Goal: Task Accomplishment & Management: Complete application form

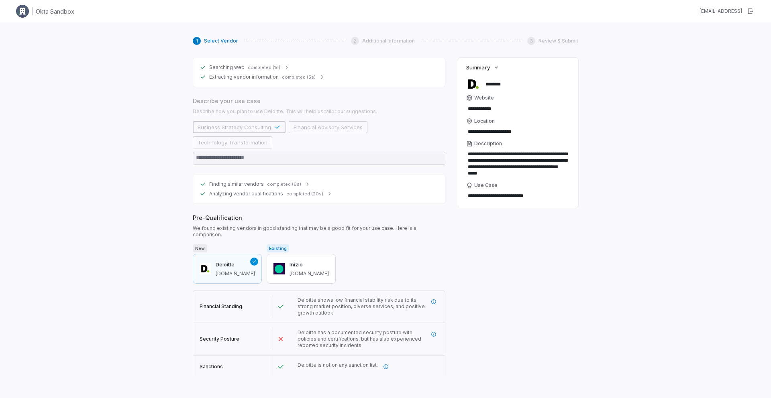
scroll to position [90, 0]
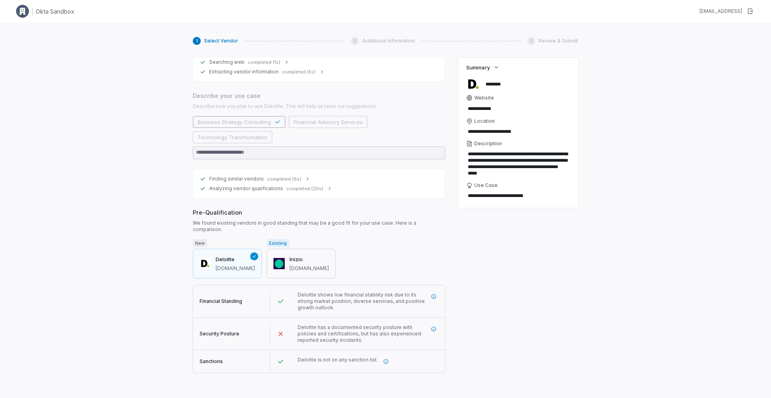
click at [290, 256] on h3 "Inizio" at bounding box center [309, 260] width 39 height 8
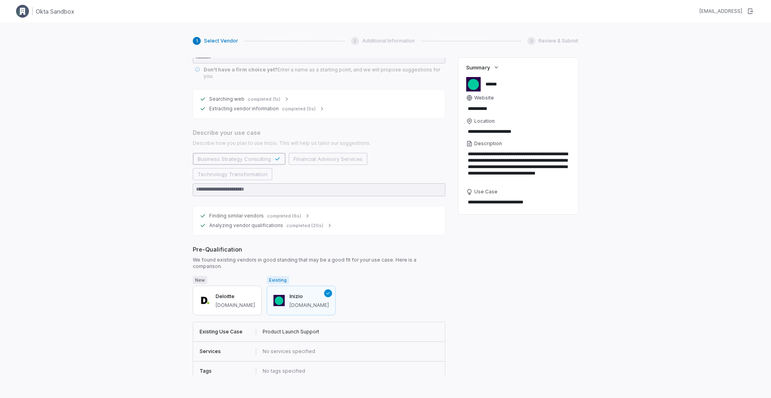
scroll to position [61, 0]
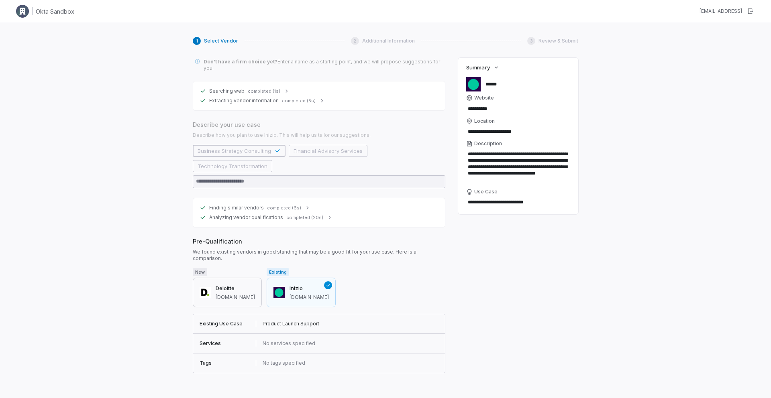
click at [218, 285] on h3 "Deloitte" at bounding box center [235, 289] width 39 height 8
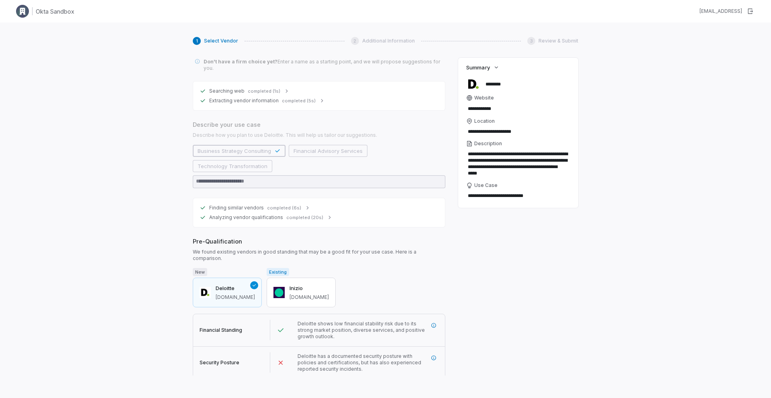
scroll to position [90, 0]
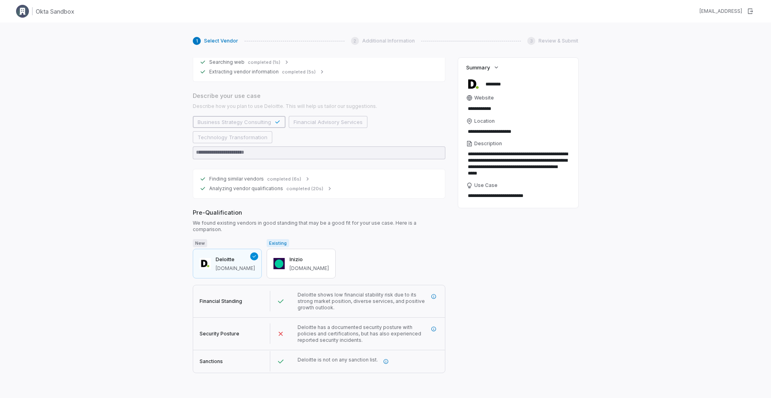
click at [202, 377] on button "Next" at bounding box center [203, 383] width 21 height 12
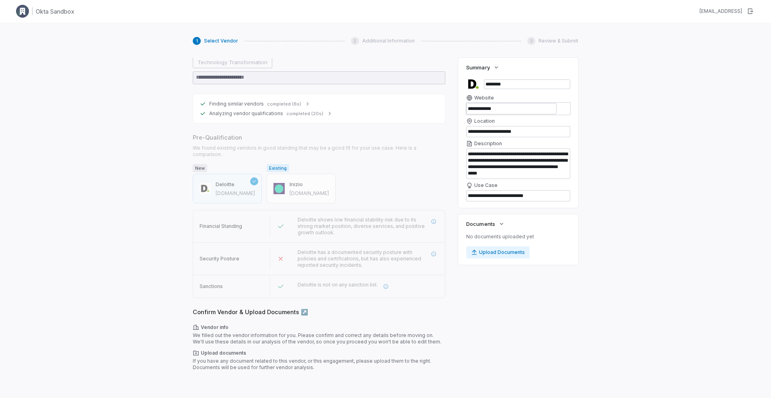
scroll to position [165, 0]
click at [504, 224] on icon "button" at bounding box center [501, 224] width 6 height 6
click at [513, 255] on button "Upload Documents" at bounding box center [497, 253] width 63 height 12
type textarea "*"
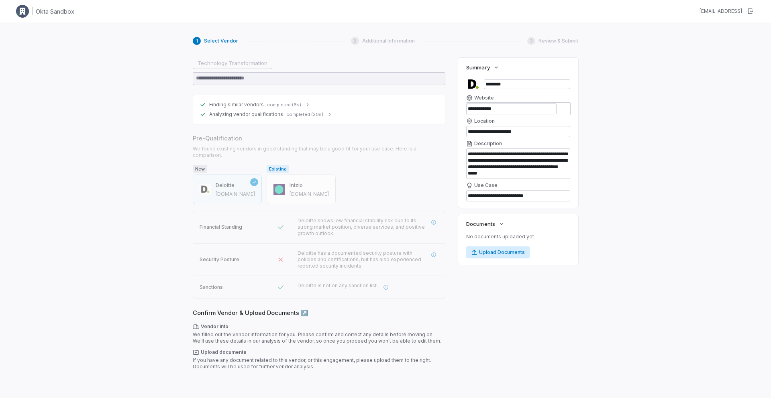
click at [486, 251] on button "Upload Documents" at bounding box center [497, 253] width 63 height 12
click at [201, 377] on button "Next" at bounding box center [203, 383] width 21 height 12
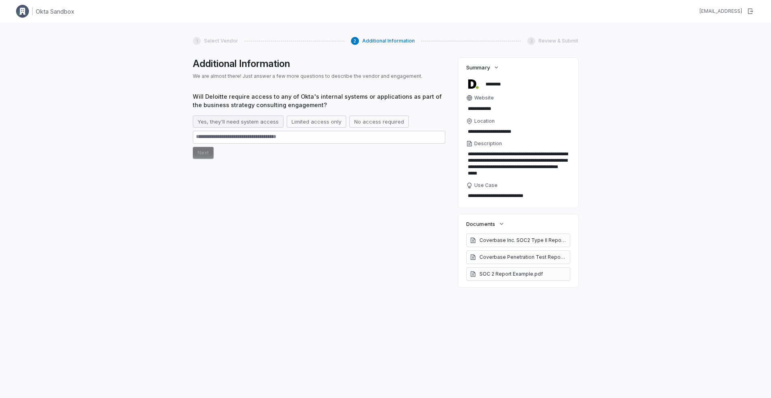
click at [240, 124] on button "Yes, they'll need system access" at bounding box center [238, 122] width 91 height 12
click at [208, 151] on button "Next" at bounding box center [203, 153] width 21 height 12
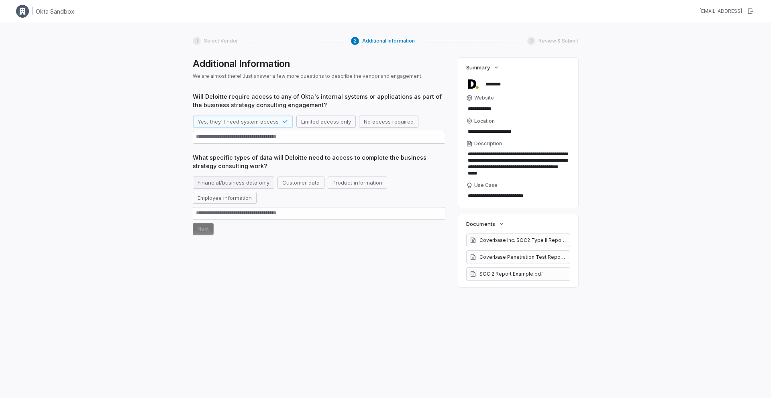
click at [247, 182] on button "Financial/business data only" at bounding box center [234, 183] width 82 height 12
click at [247, 202] on button "Employee information" at bounding box center [225, 198] width 64 height 12
click at [296, 184] on button "Customer data" at bounding box center [310, 183] width 47 height 12
click at [205, 232] on button "Next" at bounding box center [203, 229] width 21 height 12
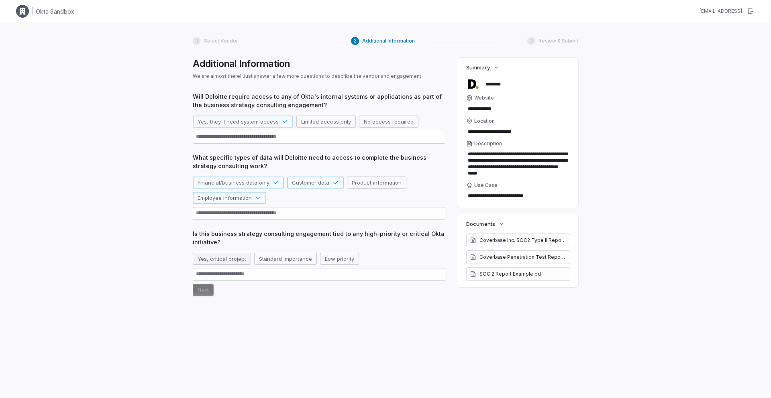
click at [226, 256] on button "Yes, critical project" at bounding box center [222, 259] width 58 height 12
click at [201, 290] on button "Next" at bounding box center [203, 290] width 21 height 12
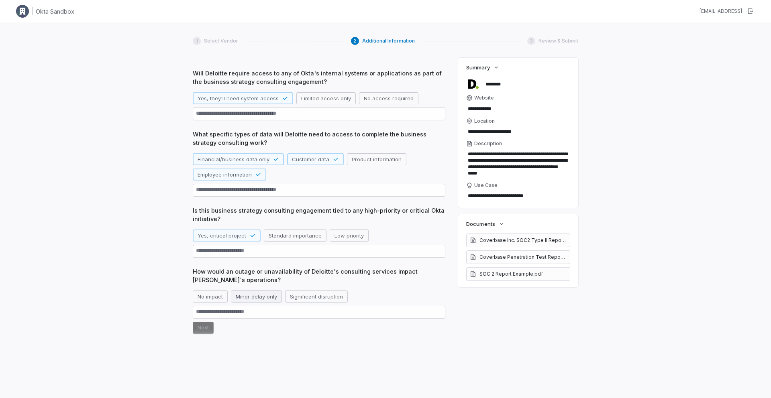
click at [267, 297] on button "Minor delay only" at bounding box center [256, 297] width 51 height 12
click at [199, 328] on button "Next" at bounding box center [203, 328] width 21 height 12
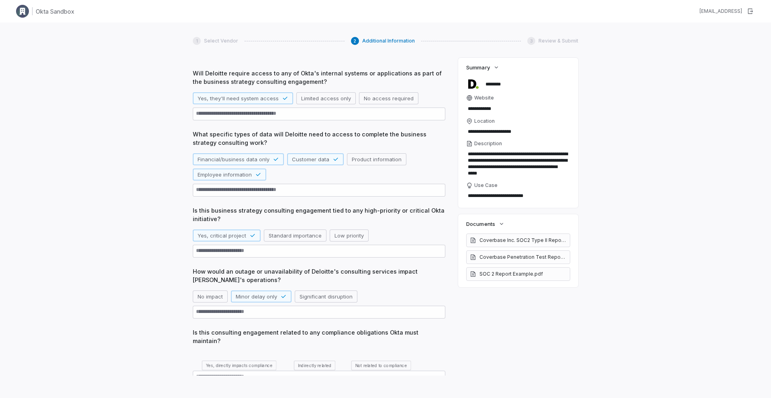
scroll to position [66, 0]
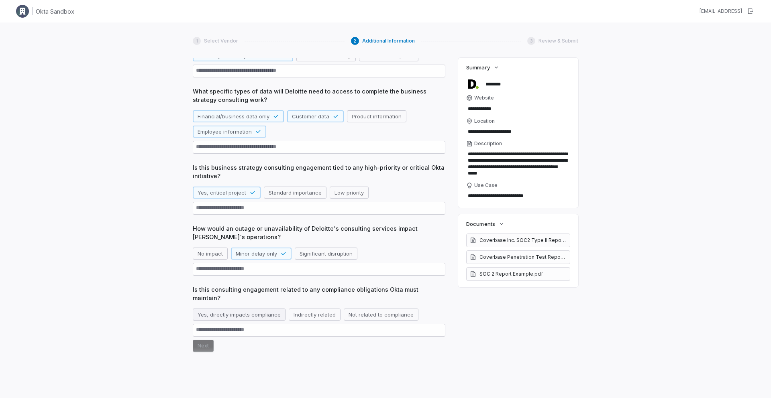
click at [259, 309] on button "Yes, directly impacts compliance" at bounding box center [239, 315] width 93 height 12
click at [204, 340] on button "Next" at bounding box center [203, 346] width 21 height 12
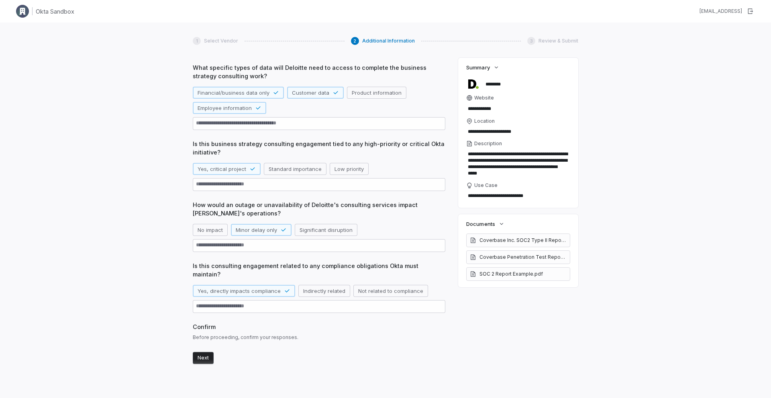
scroll to position [91, 0]
click at [200, 350] on button "Next" at bounding box center [203, 356] width 21 height 12
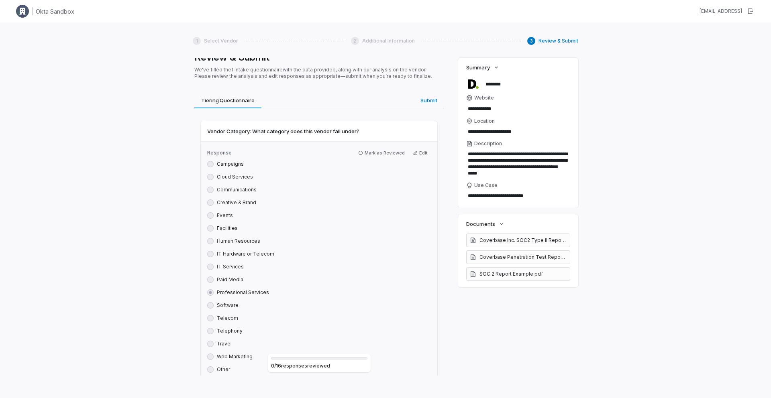
scroll to position [0, 0]
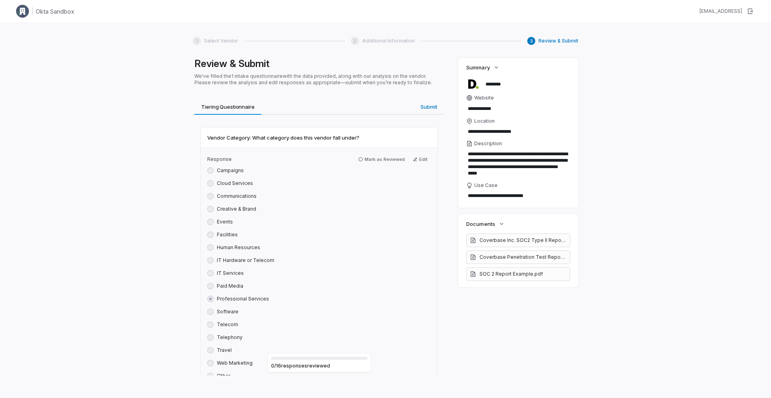
click at [224, 170] on label "Campaigns" at bounding box center [230, 170] width 27 height 6
click at [366, 159] on button "Mark as Reviewed" at bounding box center [381, 160] width 53 height 10
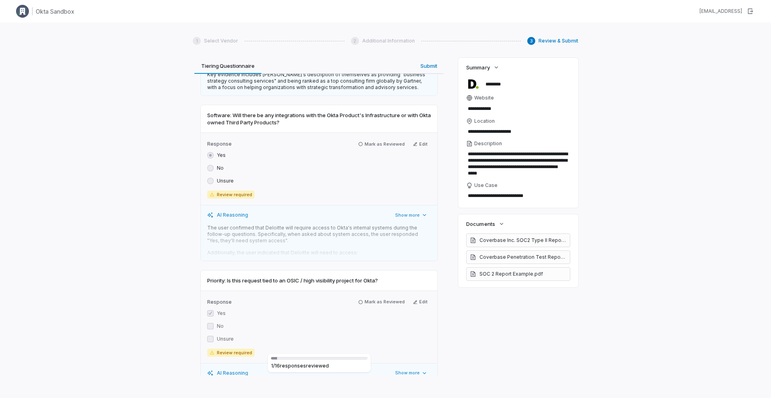
scroll to position [376, 0]
click at [379, 144] on button "Mark as Reviewed" at bounding box center [381, 144] width 53 height 10
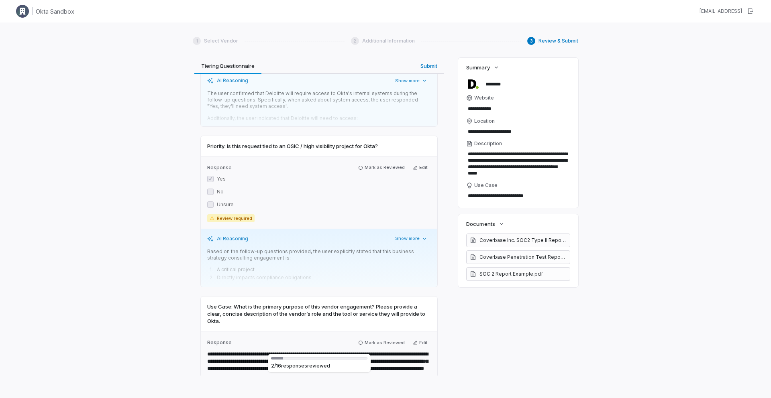
scroll to position [525, 0]
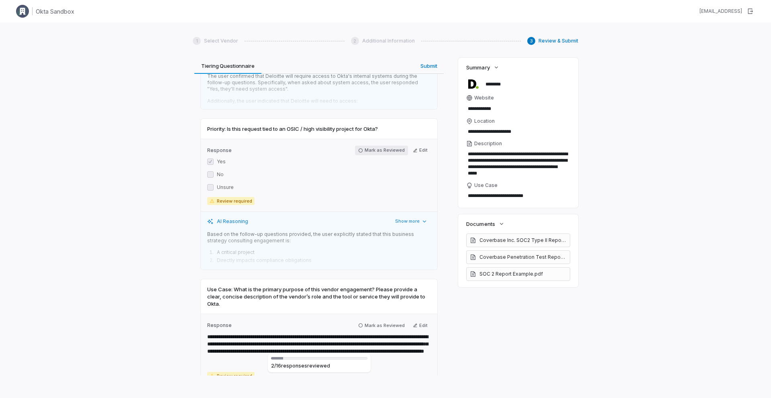
click at [363, 151] on icon "button" at bounding box center [361, 151] width 4 height 4
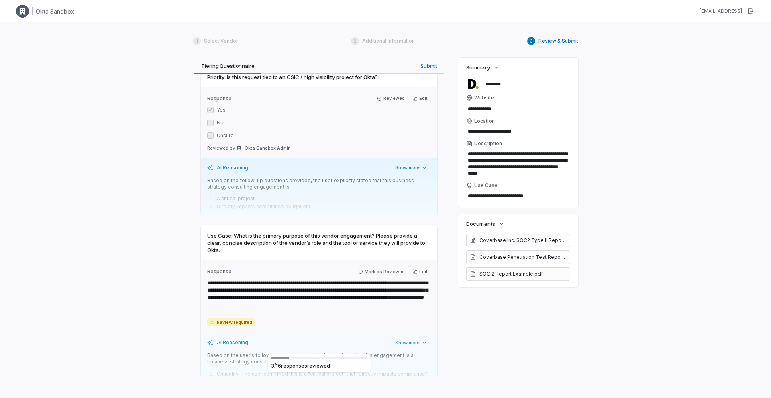
scroll to position [585, 0]
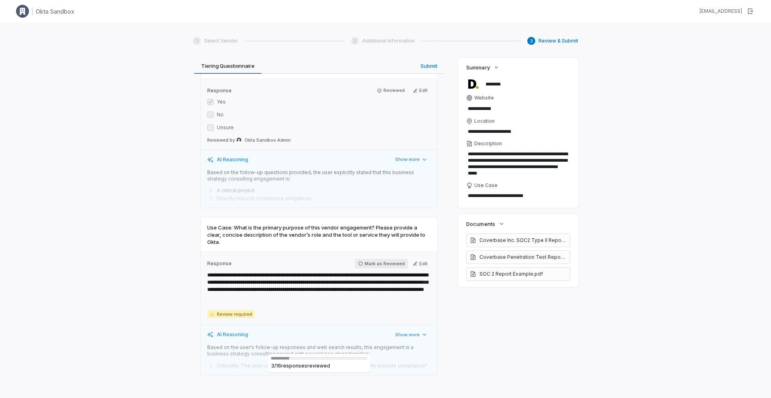
click at [387, 267] on button "Mark as Reviewed" at bounding box center [381, 264] width 53 height 10
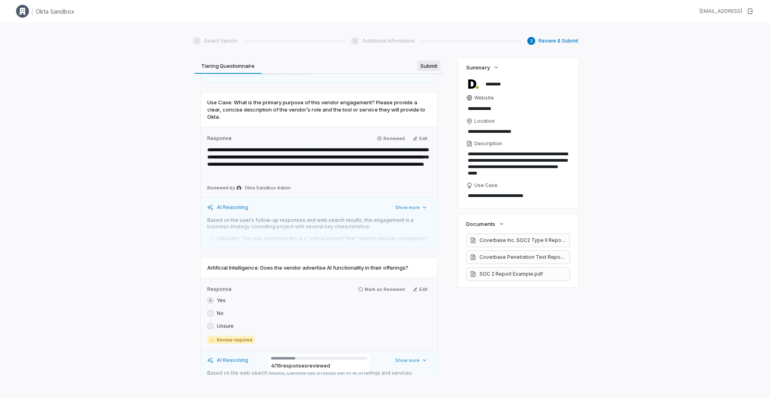
scroll to position [0, 0]
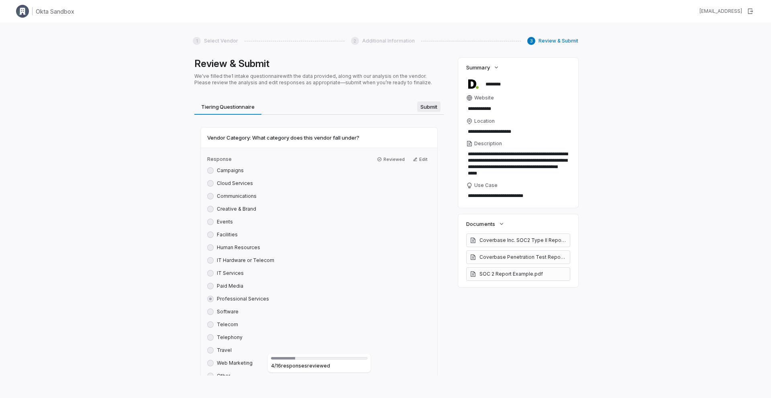
click at [431, 67] on div "Review & Submit We've filled the 1 intake questionnaire with the data provided,…" at bounding box center [319, 217] width 253 height 318
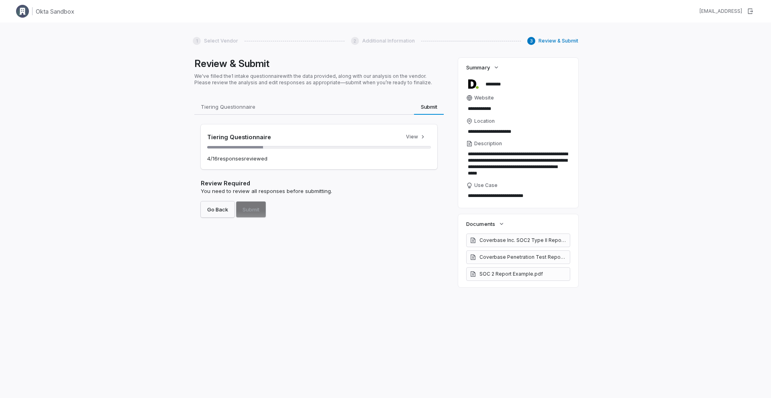
click at [212, 215] on button "Go Back" at bounding box center [218, 210] width 34 height 16
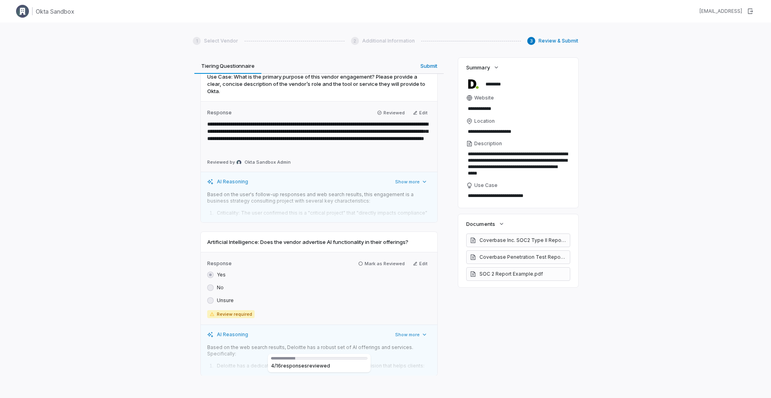
scroll to position [737, 0]
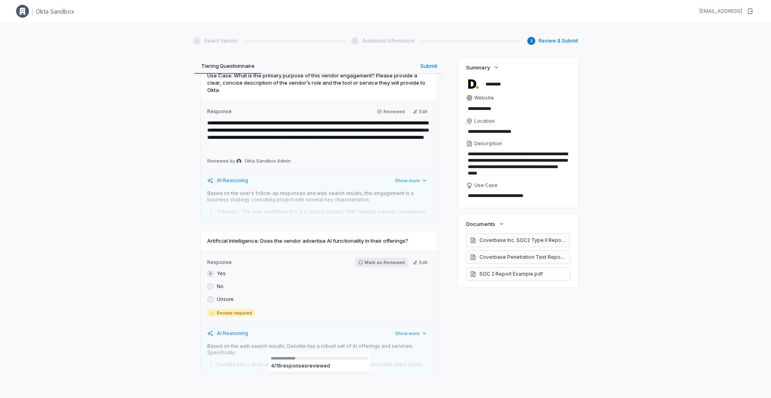
click at [363, 263] on icon "button" at bounding box center [360, 262] width 5 height 5
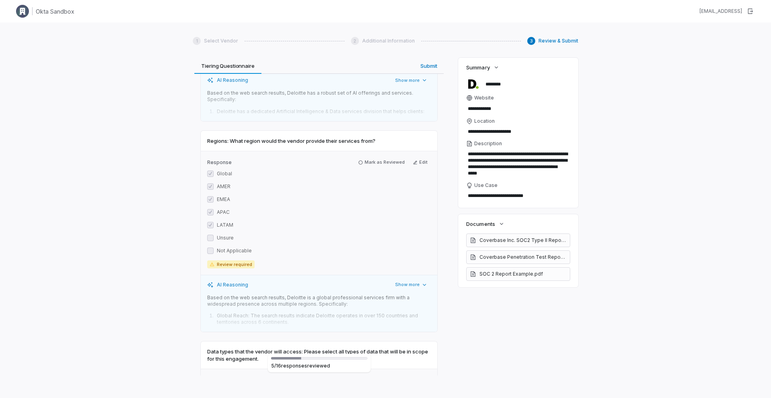
scroll to position [989, 0]
click at [378, 159] on button "Mark as Reviewed" at bounding box center [381, 162] width 53 height 10
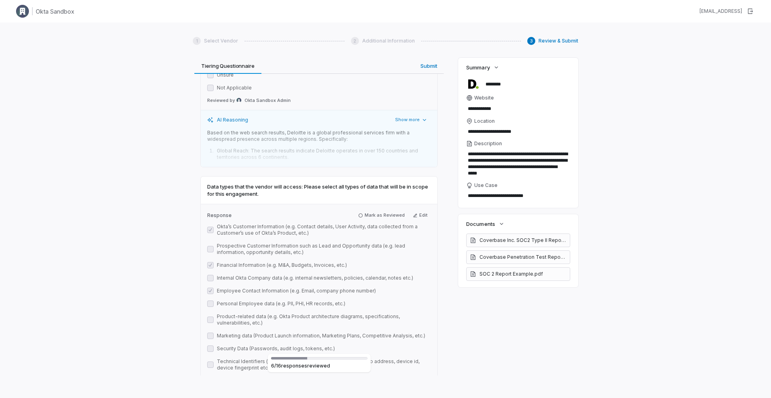
scroll to position [1152, 0]
click at [385, 219] on button "Mark as Reviewed" at bounding box center [381, 215] width 53 height 10
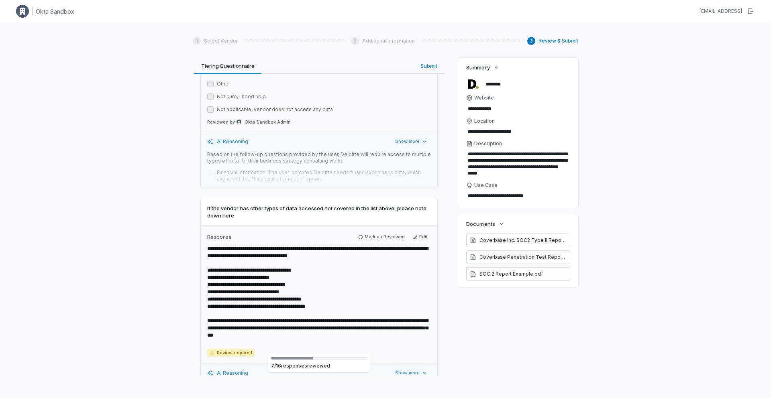
scroll to position [1490, 0]
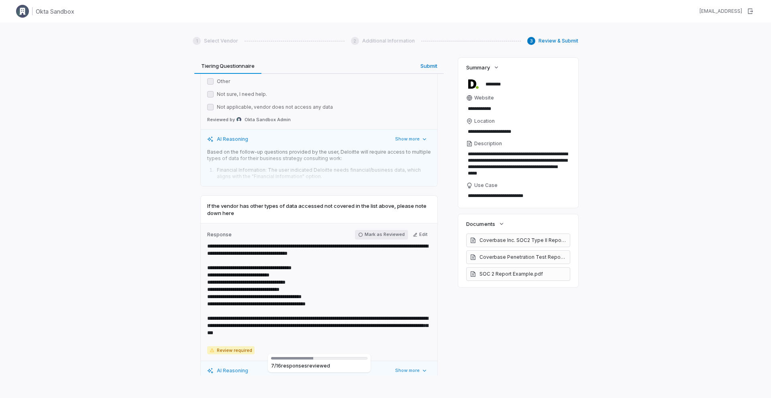
click at [391, 235] on button "Mark as Reviewed" at bounding box center [381, 235] width 53 height 10
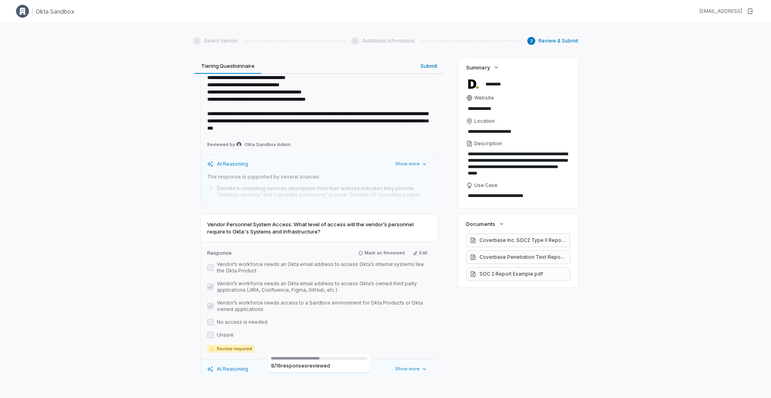
scroll to position [1697, 0]
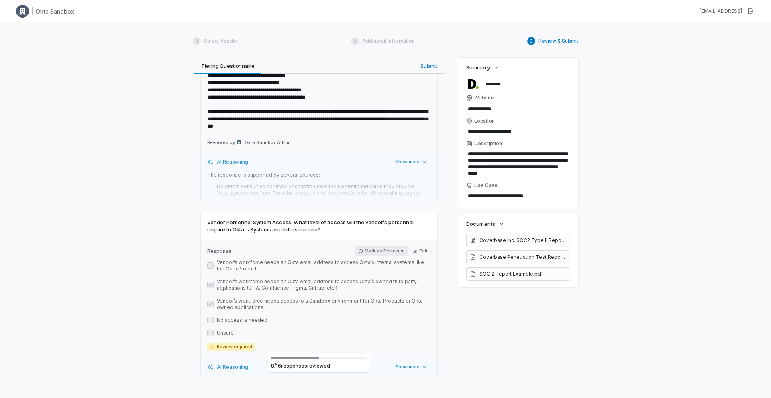
click at [386, 254] on button "Mark as Reviewed" at bounding box center [381, 252] width 53 height 10
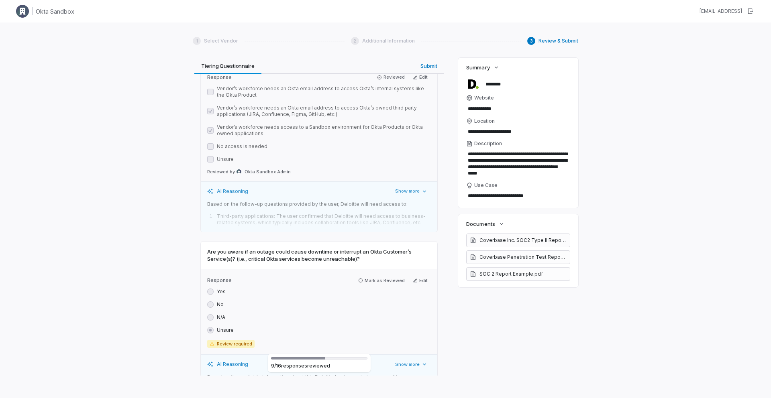
scroll to position [1872, 0]
click at [386, 278] on button "Mark as Reviewed" at bounding box center [381, 279] width 53 height 10
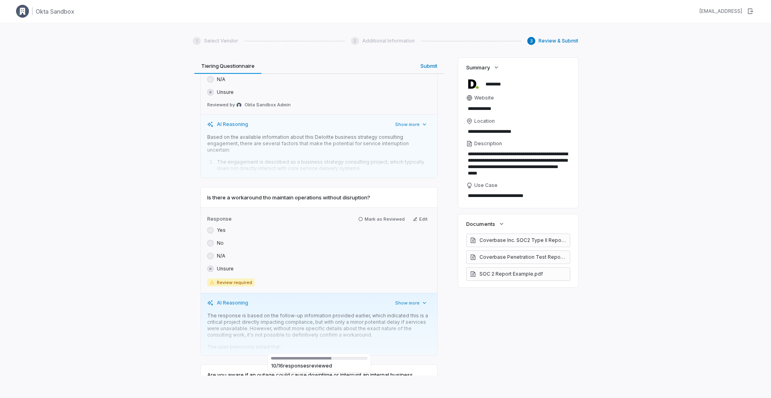
scroll to position [2107, 0]
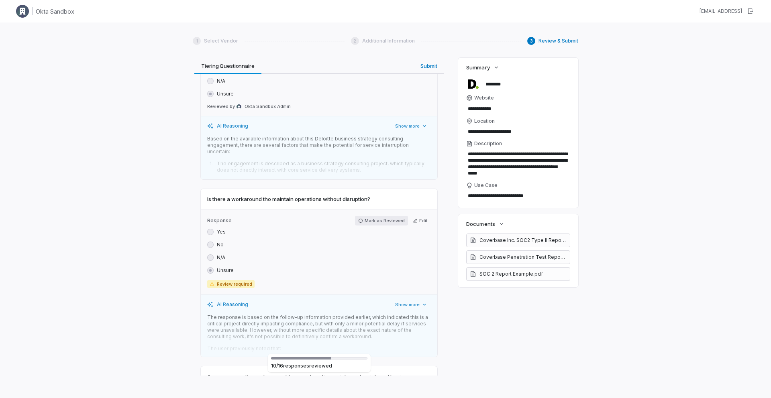
click at [383, 216] on button "Mark as Reviewed" at bounding box center [381, 221] width 53 height 10
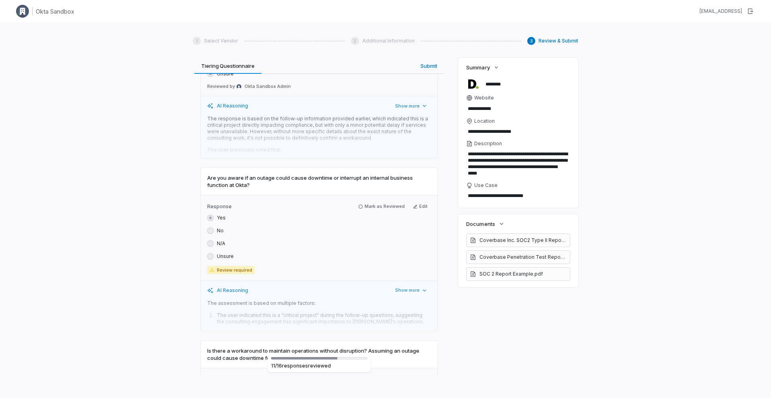
scroll to position [2298, 0]
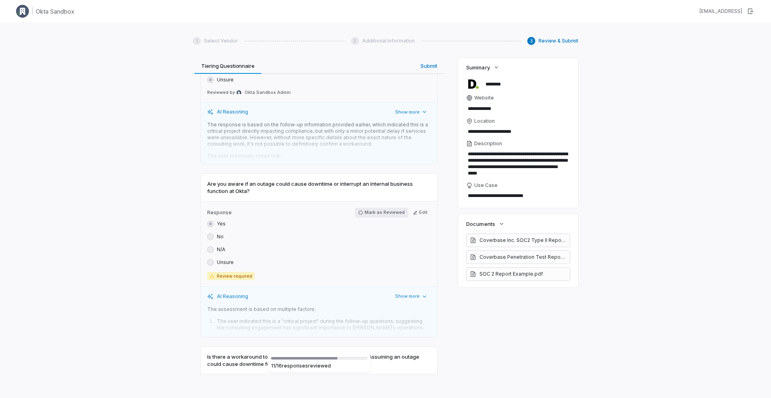
click at [375, 208] on button "Mark as Reviewed" at bounding box center [381, 213] width 53 height 10
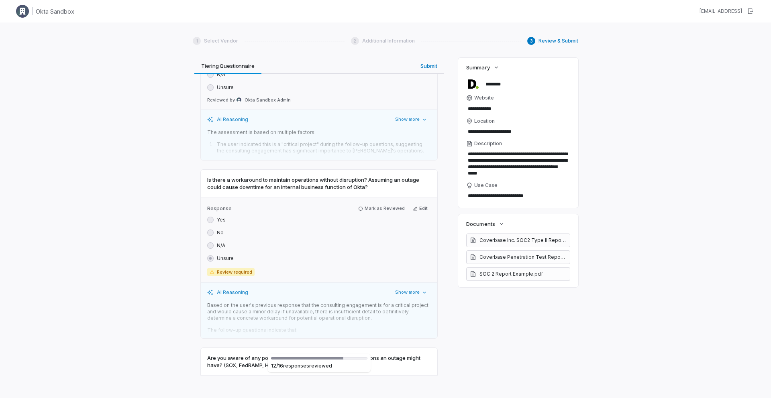
scroll to position [2473, 0]
click at [375, 205] on button "Mark as Reviewed" at bounding box center [381, 209] width 53 height 10
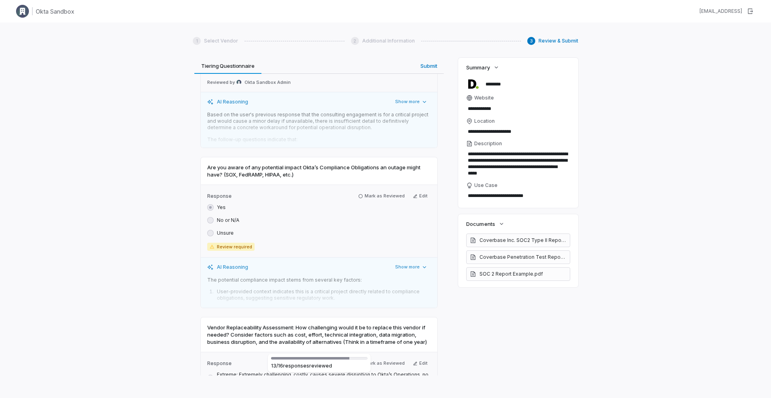
scroll to position [2663, 0]
click at [375, 190] on button "Mark as Reviewed" at bounding box center [381, 195] width 53 height 10
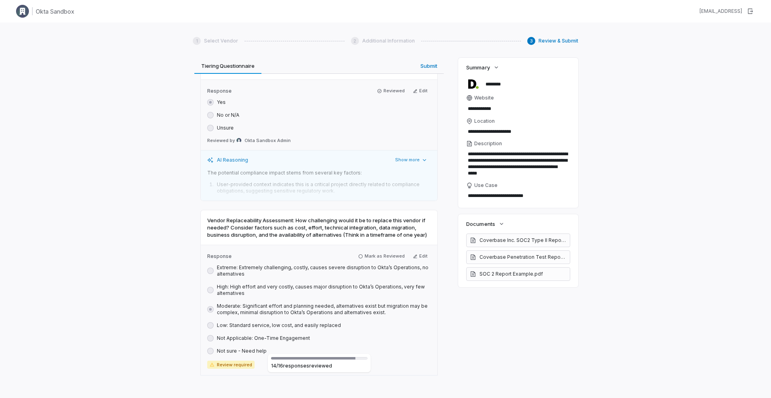
scroll to position [2785, 0]
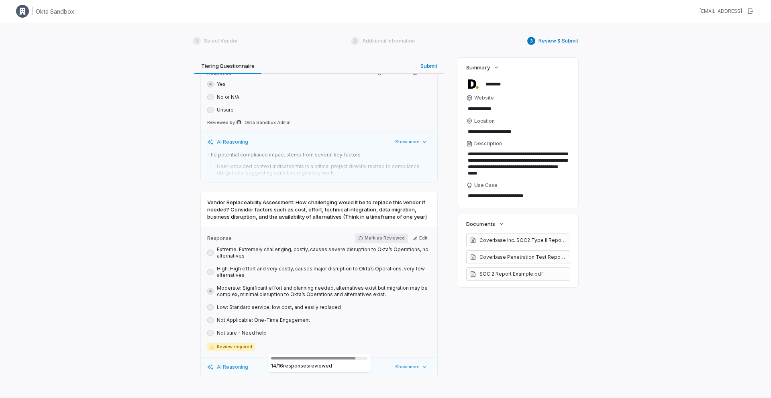
click at [381, 234] on button "Mark as Reviewed" at bounding box center [381, 239] width 53 height 10
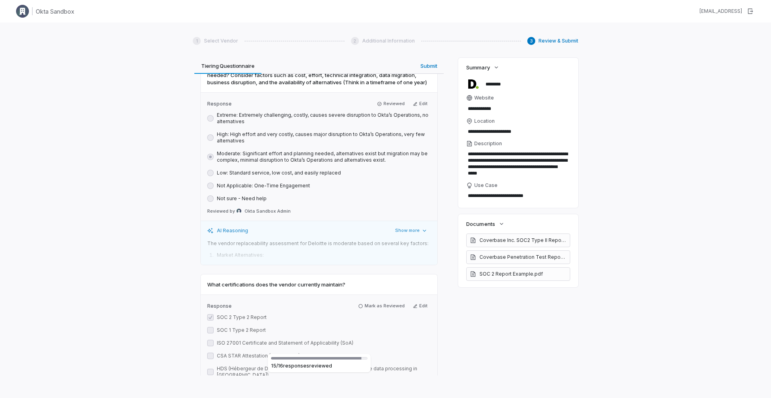
scroll to position [2921, 0]
click at [382, 300] on button "Mark as Reviewed" at bounding box center [381, 305] width 53 height 10
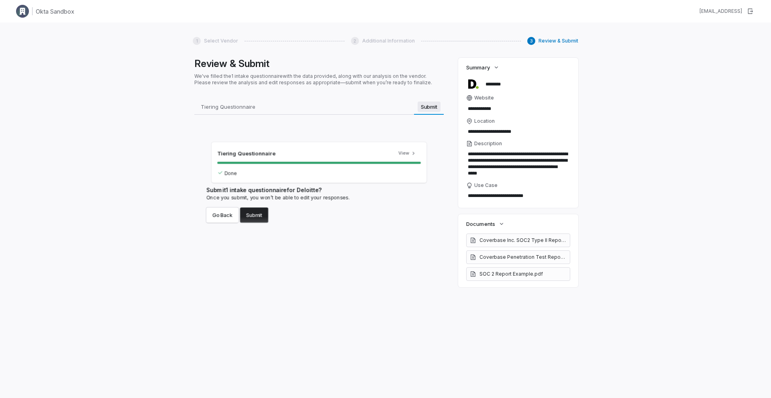
scroll to position [0, 0]
click at [430, 65] on div "Review & Submit We've filled the 1 intake questionnaire with the data provided,…" at bounding box center [319, 217] width 253 height 318
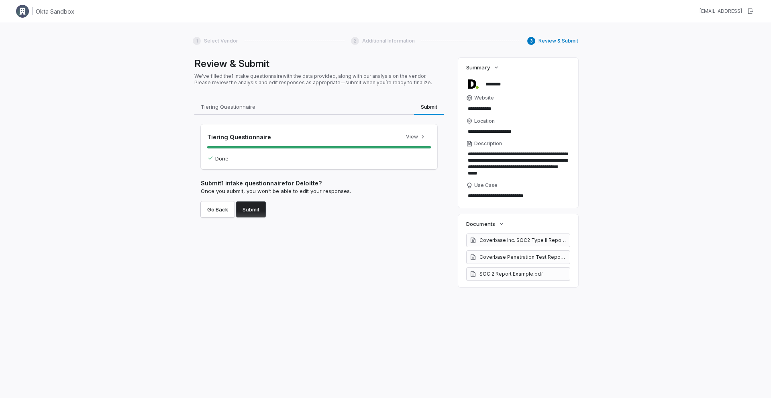
click at [259, 214] on button "Submit" at bounding box center [251, 210] width 30 height 16
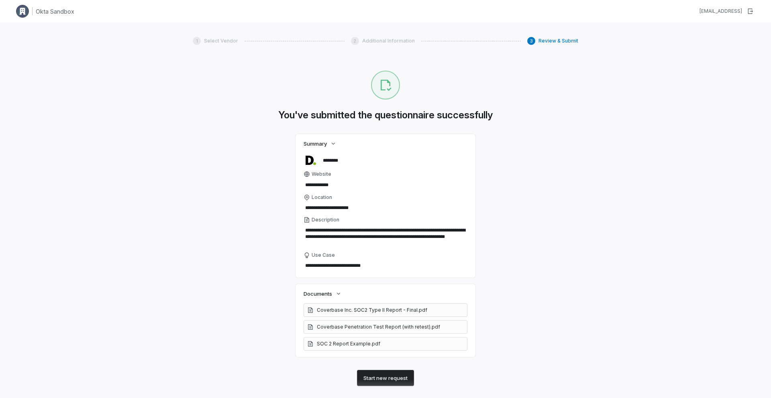
type textarea "*"
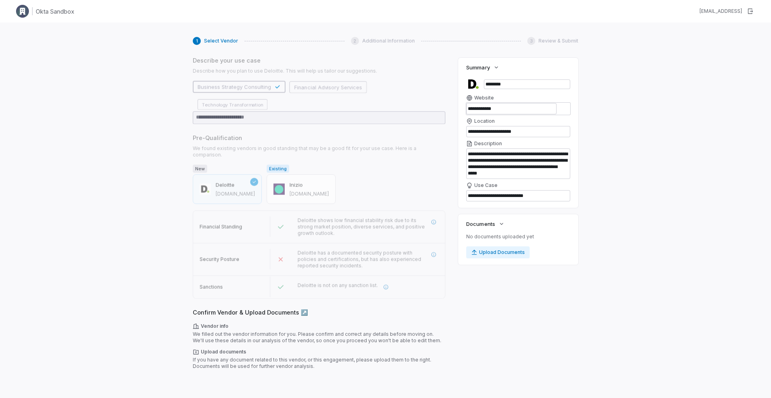
scroll to position [86, 0]
type textarea "*"
click at [153, 42] on div "1 Select Vendor 2 Additional Information 3 Review & Submit Select a Vendor Vend…" at bounding box center [385, 221] width 771 height 398
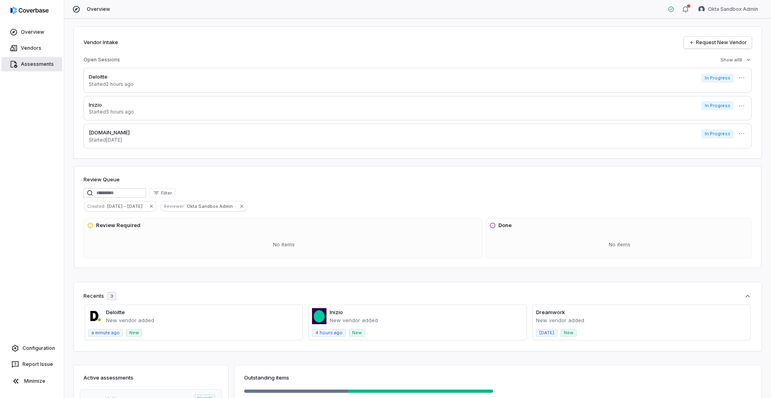
click at [40, 64] on link "Assessments" at bounding box center [32, 64] width 61 height 14
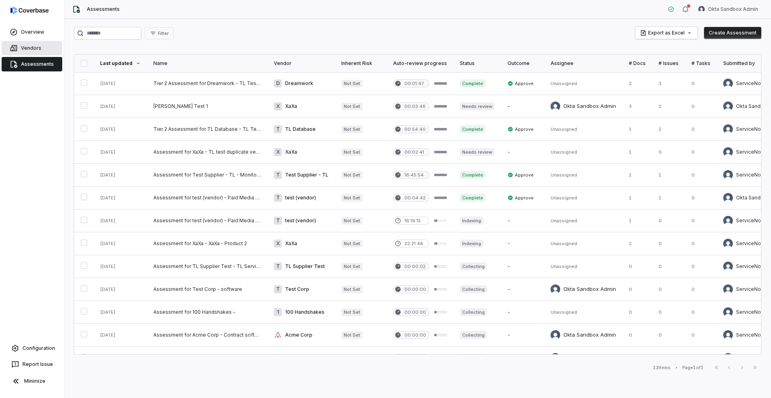
click at [36, 47] on link "Vendors" at bounding box center [32, 48] width 61 height 14
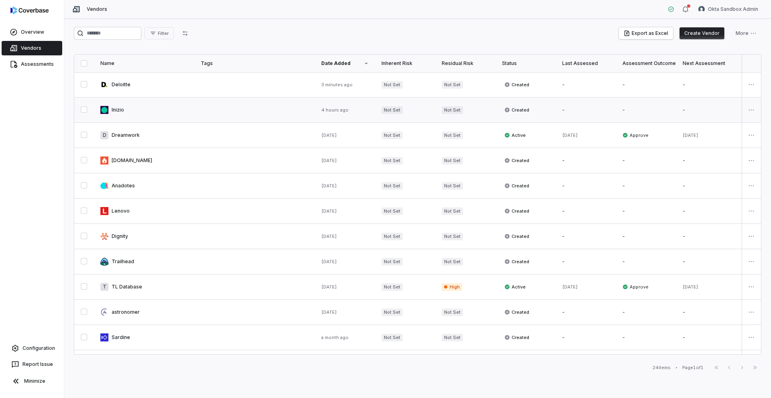
click at [86, 111] on button "button" at bounding box center [84, 109] width 6 height 6
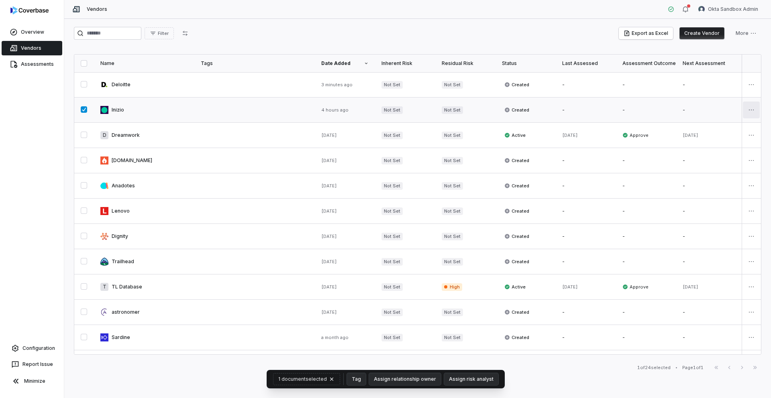
click at [750, 114] on html "Overview Vendors Assessments Configuration Report Issue Minimize Vendors Okta S…" at bounding box center [385, 199] width 771 height 398
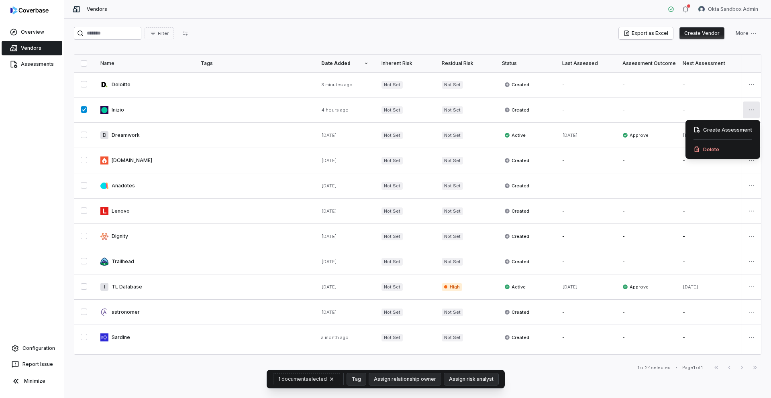
click at [84, 108] on html "Overview Vendors Assessments Configuration Report Issue Minimize Vendors Okta S…" at bounding box center [385, 199] width 771 height 398
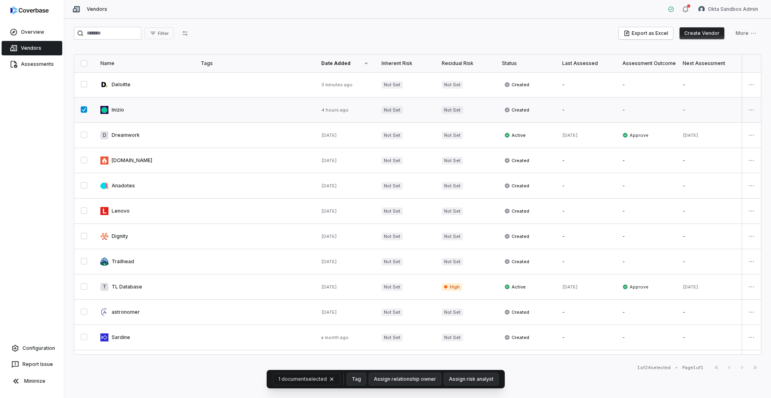
click at [84, 109] on button "button" at bounding box center [84, 109] width 6 height 6
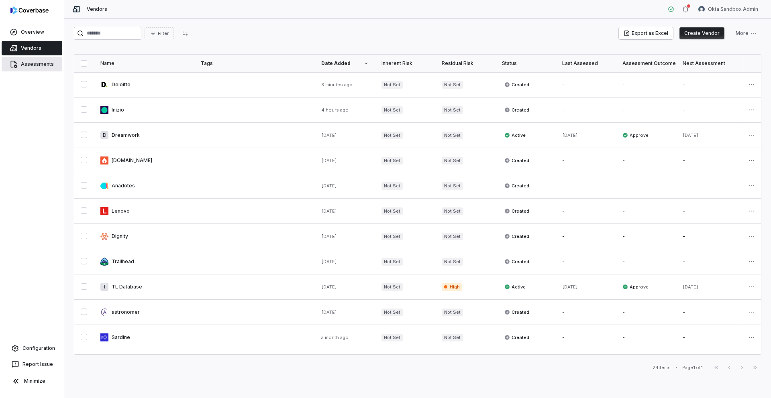
click at [25, 69] on link "Assessments" at bounding box center [32, 64] width 61 height 14
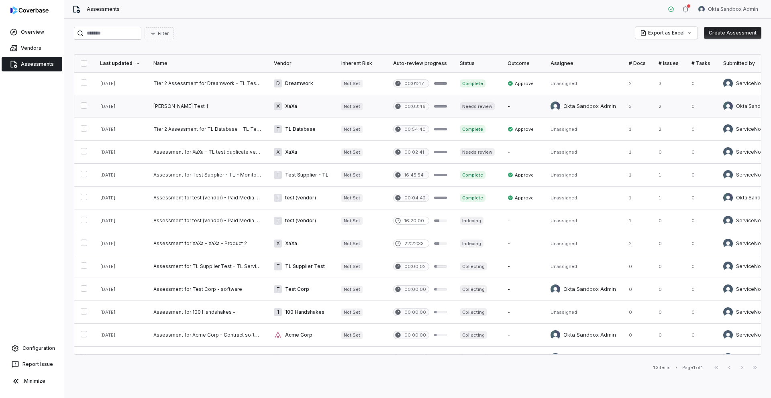
click at [139, 100] on link at bounding box center [120, 106] width 53 height 22
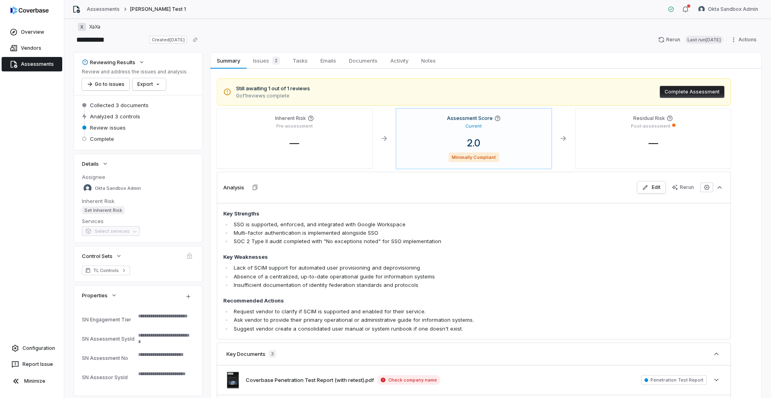
scroll to position [6, 0]
click at [364, 59] on span "Documents" at bounding box center [363, 60] width 35 height 10
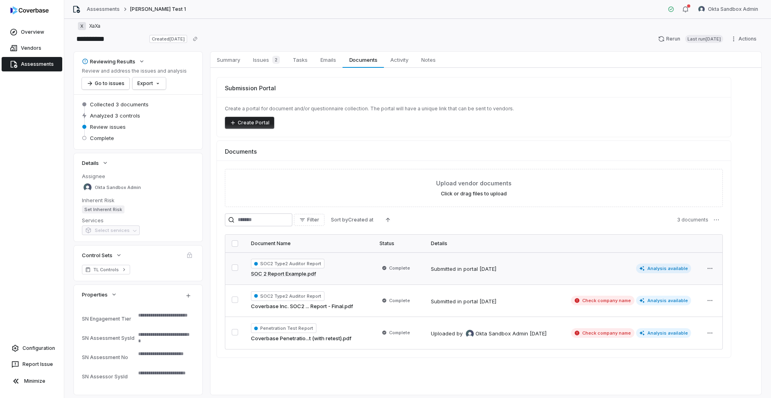
click at [233, 267] on button "button" at bounding box center [235, 268] width 6 height 6
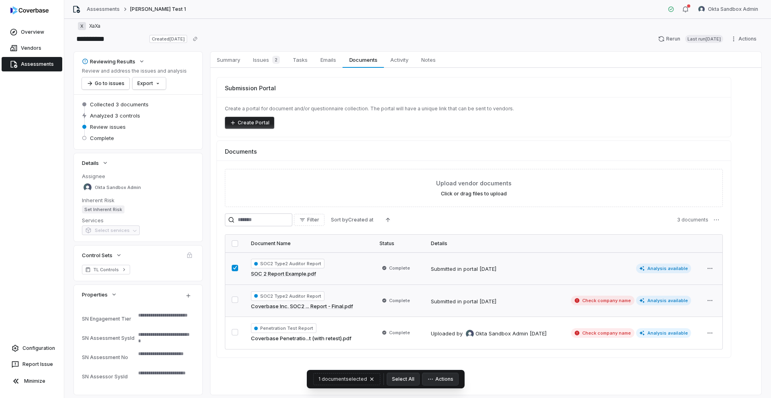
click at [237, 300] on button "button" at bounding box center [235, 300] width 6 height 6
click at [238, 333] on button "button" at bounding box center [235, 332] width 6 height 6
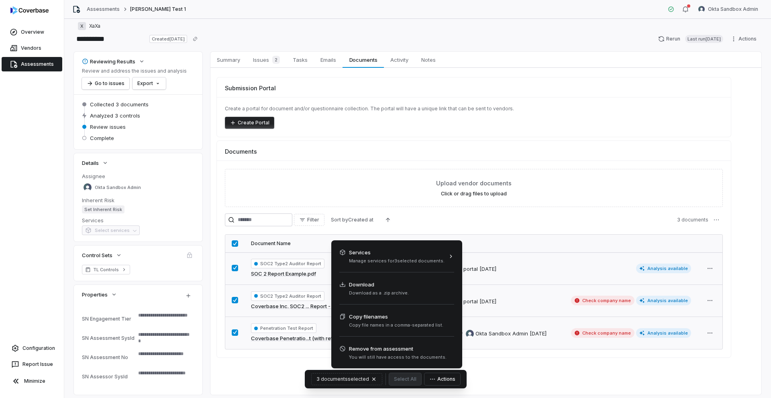
click at [434, 377] on button "Actions" at bounding box center [442, 379] width 36 height 12
click at [371, 284] on span "Download" at bounding box center [379, 285] width 60 height 8
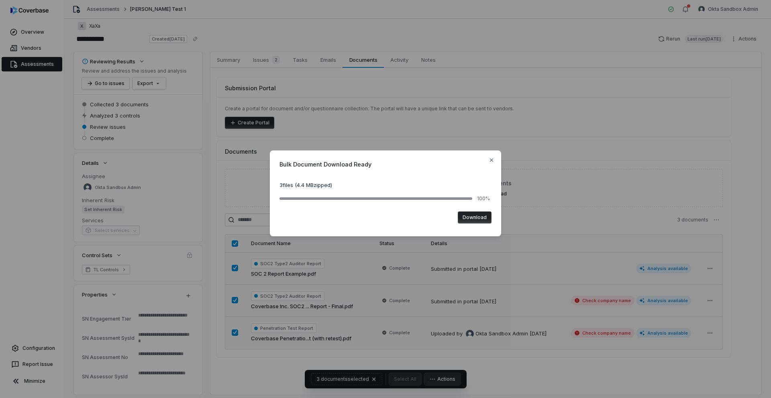
click at [480, 217] on button "Download" at bounding box center [475, 218] width 34 height 12
type textarea "*"
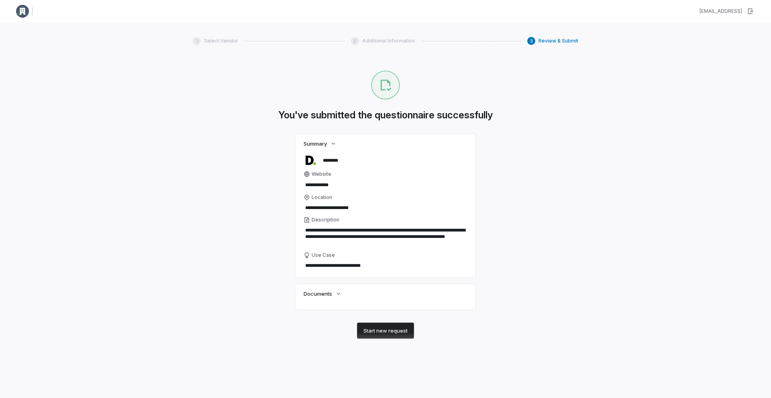
type textarea "*"
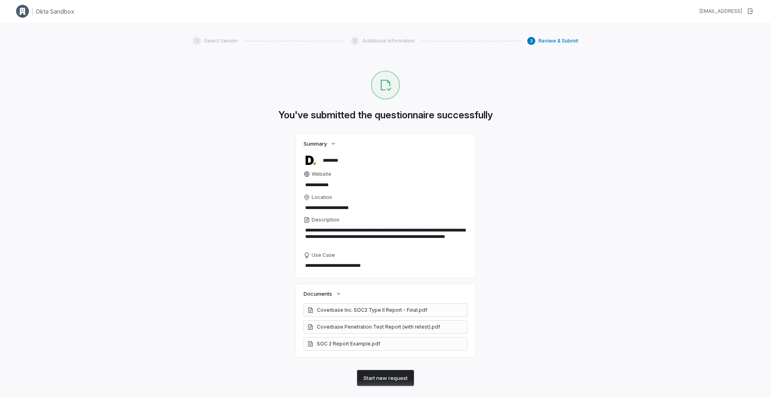
click at [25, 11] on img at bounding box center [22, 11] width 13 height 13
click at [21, 8] on img at bounding box center [22, 11] width 13 height 13
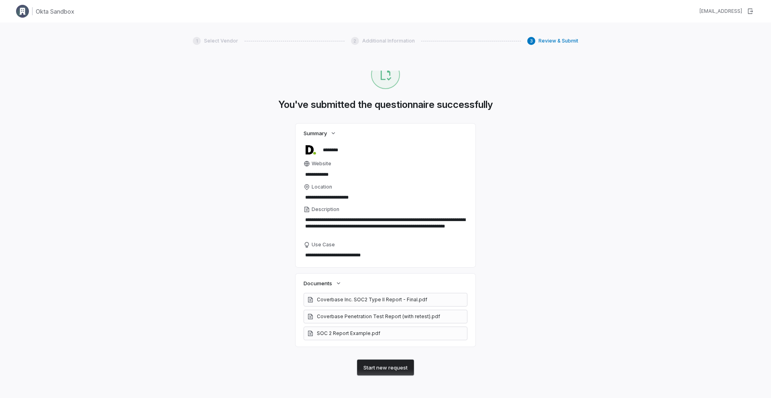
click at [396, 366] on button "Start new request" at bounding box center [385, 368] width 57 height 16
